Goal: Task Accomplishment & Management: Manage account settings

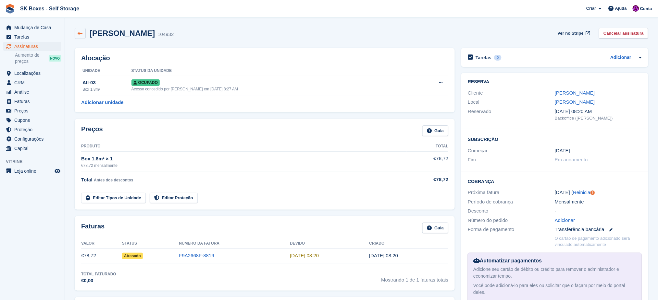
click at [81, 35] on icon at bounding box center [80, 33] width 5 height 5
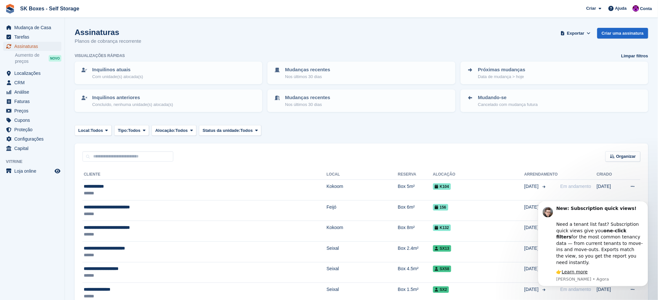
click at [43, 46] on span "Assinaturas" at bounding box center [33, 46] width 39 height 9
click at [244, 132] on button "Status da unidade: Todos" at bounding box center [230, 130] width 62 height 11
click at [245, 125] on button "Status da unidade: Todos" at bounding box center [230, 130] width 62 height 11
click at [217, 128] on span "Status da unidade:" at bounding box center [221, 131] width 38 height 6
click at [222, 157] on link "Ocupado" at bounding box center [230, 158] width 56 height 12
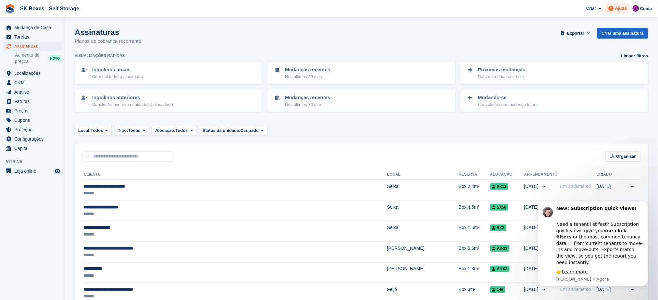
click at [619, 7] on span "Ajuda" at bounding box center [621, 8] width 12 height 6
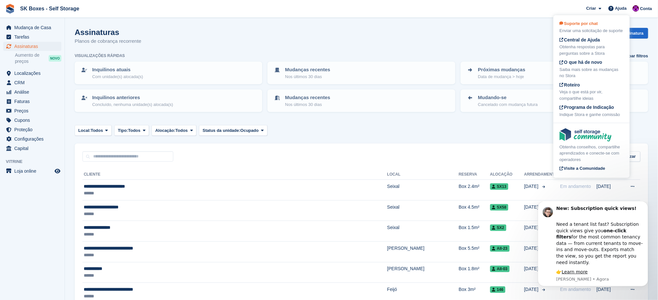
click at [588, 21] on span "Suporte por chat" at bounding box center [578, 23] width 38 height 5
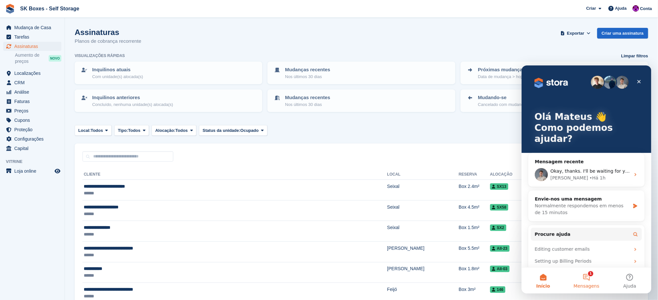
click at [587, 277] on button "1 Mensagens" at bounding box center [585, 281] width 43 height 26
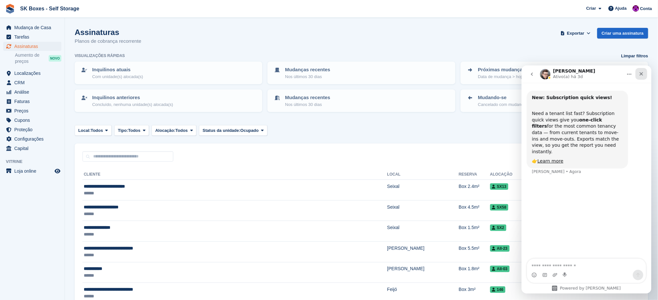
click at [638, 73] on icon "Fechar" at bounding box center [640, 73] width 5 height 5
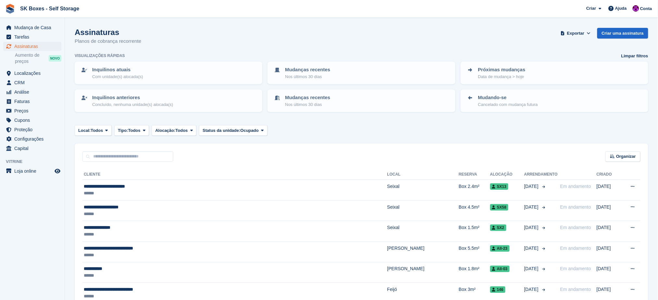
click at [584, 31] on span "Exportar" at bounding box center [575, 33] width 17 height 6
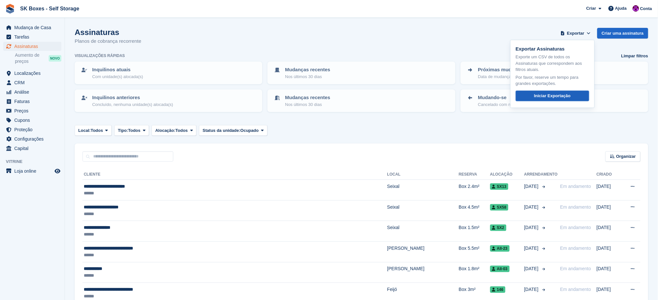
click at [547, 96] on div "Iniciar Exportação" at bounding box center [552, 96] width 37 height 6
click at [23, 76] on span "Localizações" at bounding box center [33, 73] width 39 height 9
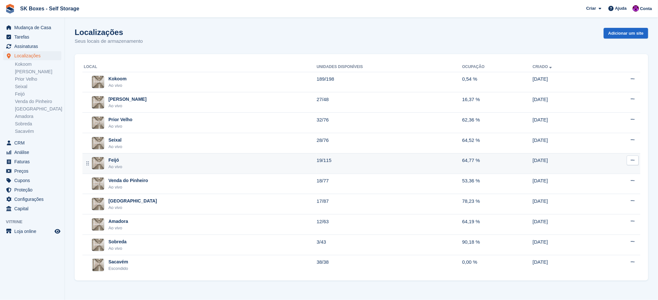
click at [128, 161] on div "Feijó Ao vivo" at bounding box center [200, 163] width 233 height 13
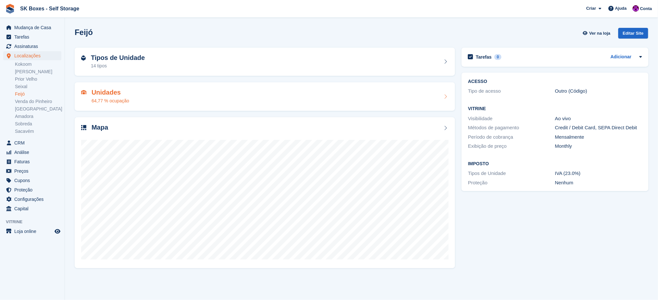
click at [116, 89] on h2 "Unidades" at bounding box center [111, 92] width 38 height 7
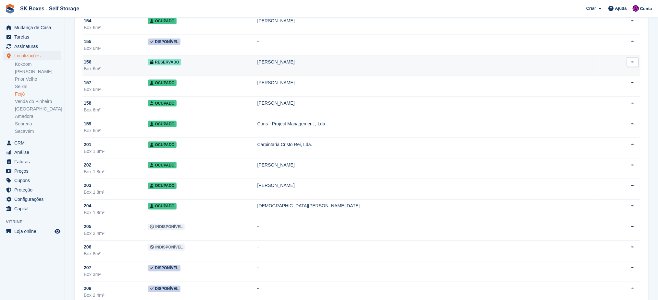
scroll to position [1168, 0]
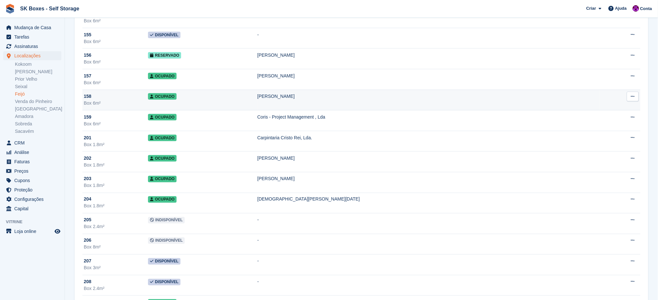
click at [114, 102] on div "Box 6m²" at bounding box center [116, 103] width 64 height 7
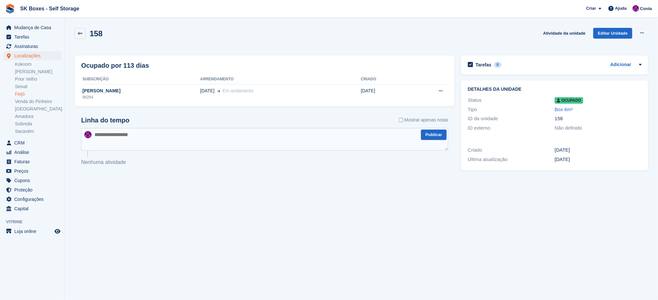
click at [611, 140] on div "Criado [DATE] Última atualização [DATE]" at bounding box center [554, 154] width 187 height 31
